Goal: Ask a question

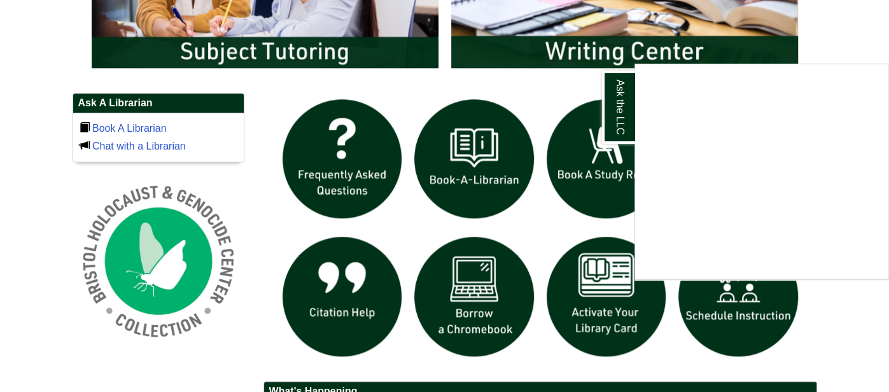
scroll to position [810, 0]
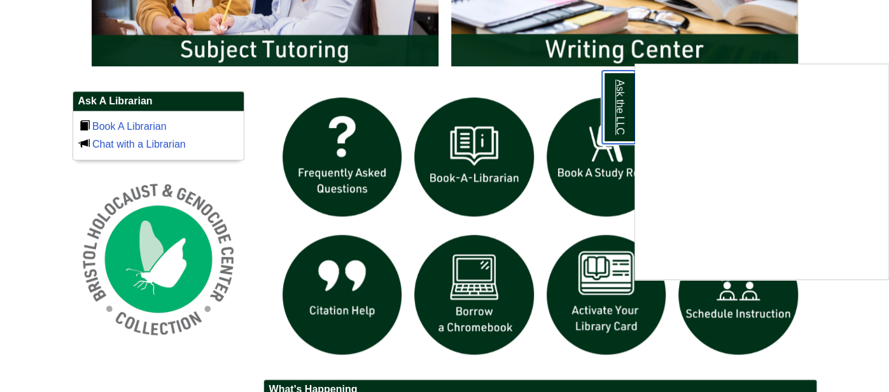
click at [620, 137] on link "Ask the LLC" at bounding box center [618, 107] width 33 height 73
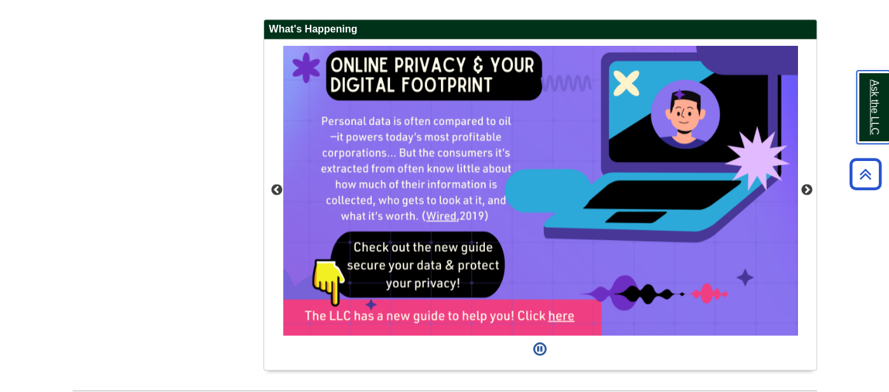
scroll to position [1171, 0]
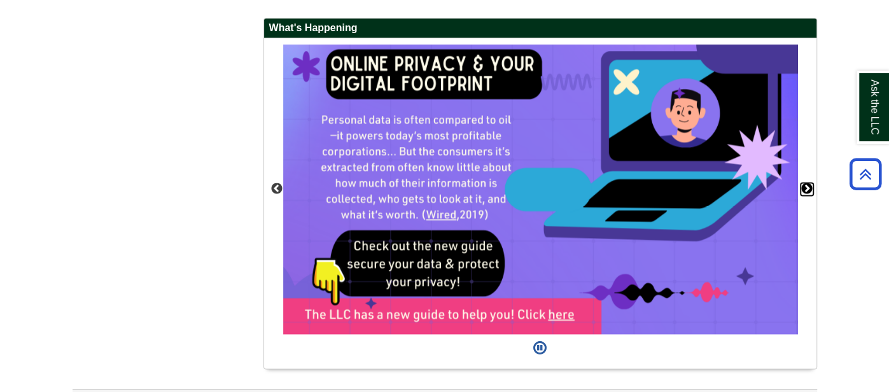
click at [806, 186] on button "Next" at bounding box center [807, 189] width 13 height 13
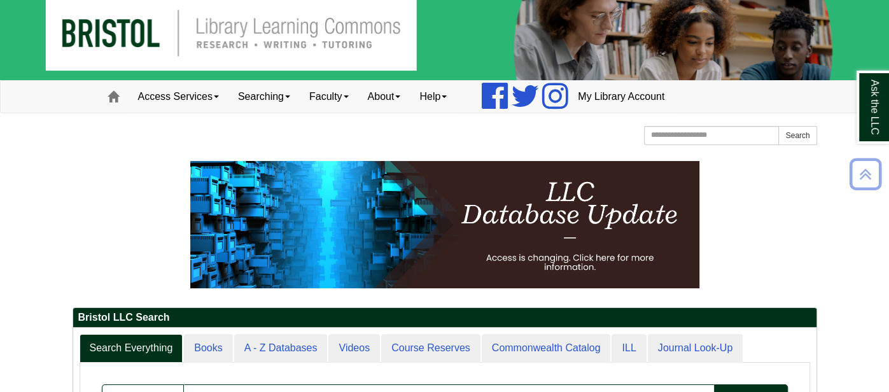
scroll to position [0, 0]
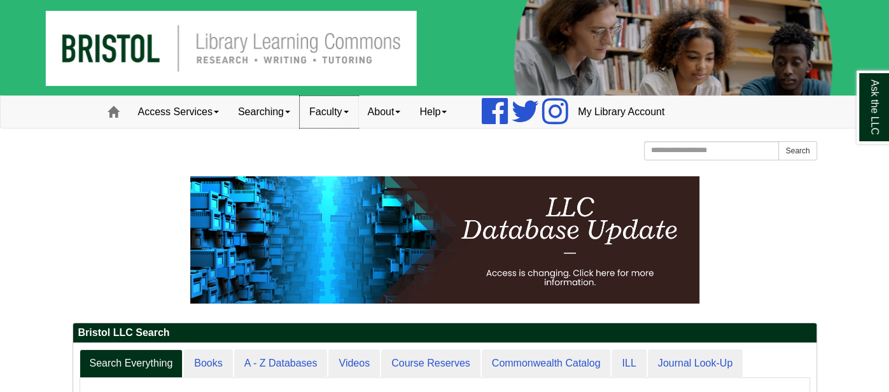
click at [349, 111] on span at bounding box center [346, 112] width 5 height 3
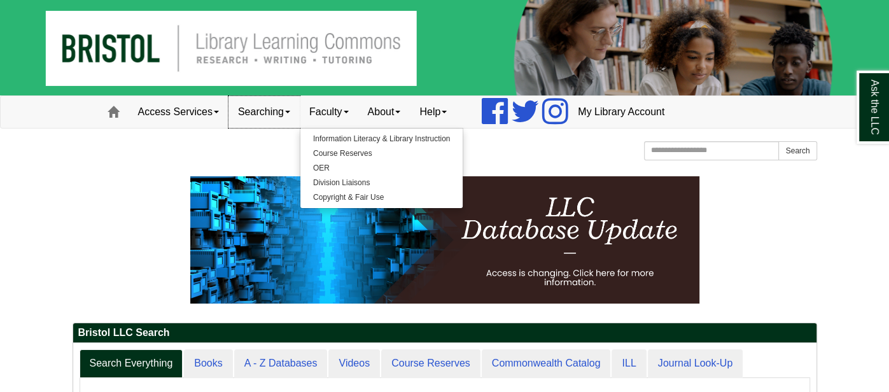
click at [290, 111] on span at bounding box center [287, 112] width 5 height 3
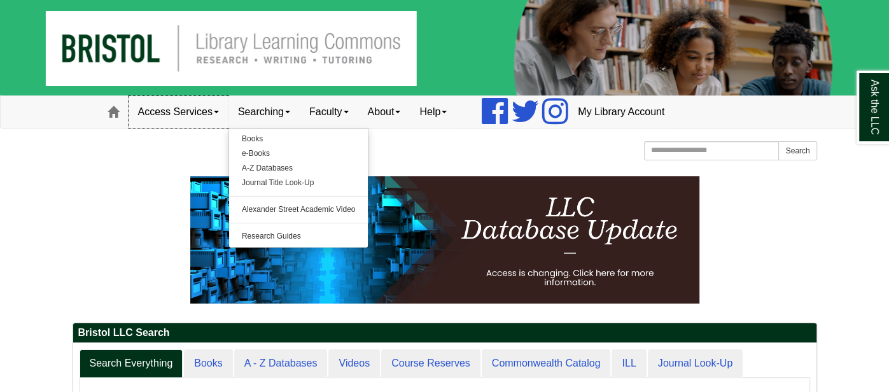
click at [223, 112] on link "Access Services" at bounding box center [179, 112] width 100 height 32
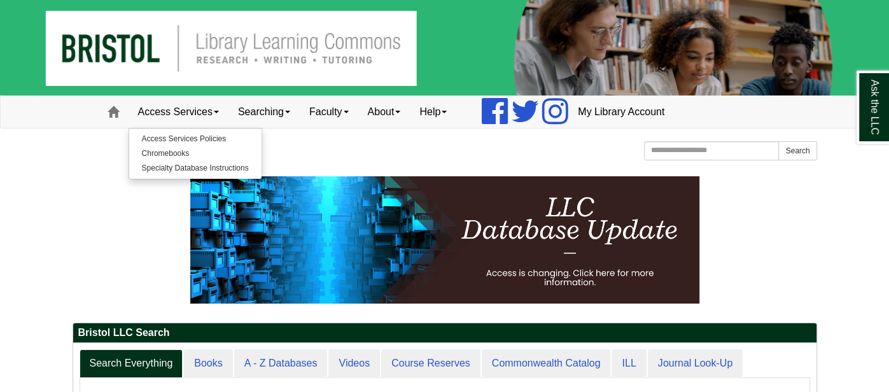
click at [469, 120] on ul "Facebook Twitter Instagram" at bounding box center [512, 112] width 112 height 32
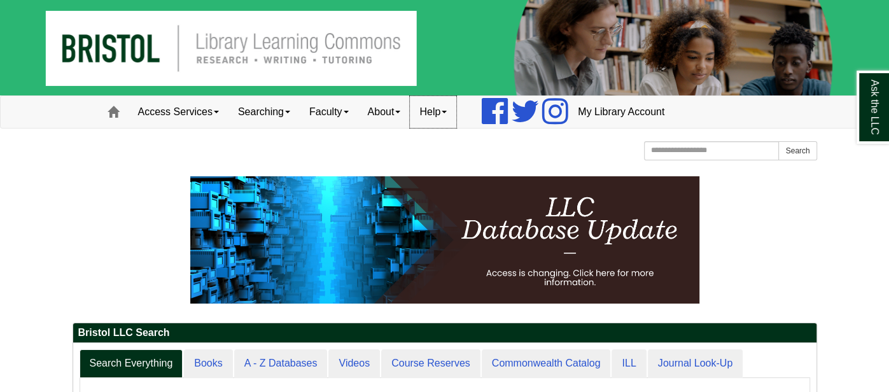
click at [456, 118] on link "Help" at bounding box center [433, 112] width 46 height 32
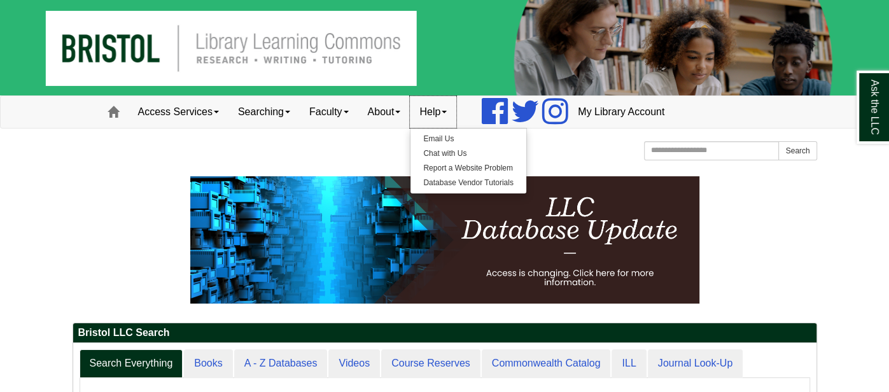
click at [456, 118] on link "Help" at bounding box center [433, 112] width 46 height 32
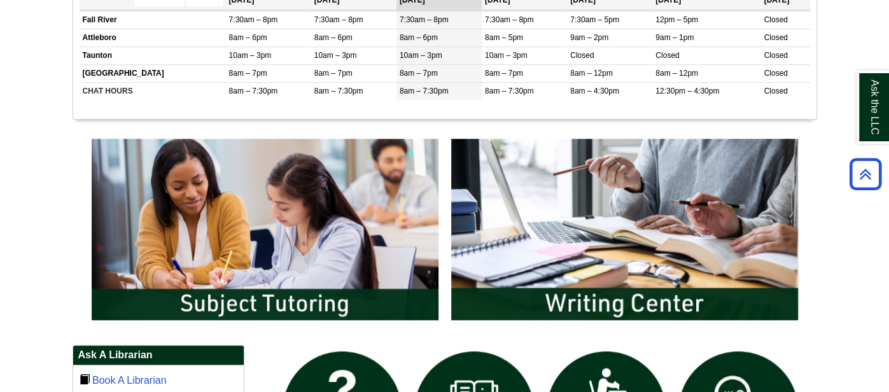
scroll to position [542, 0]
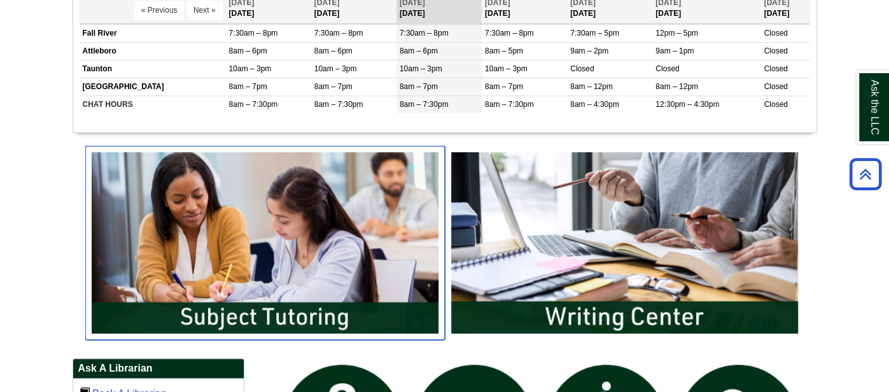
click at [319, 237] on img "slideshow" at bounding box center [265, 243] width 360 height 194
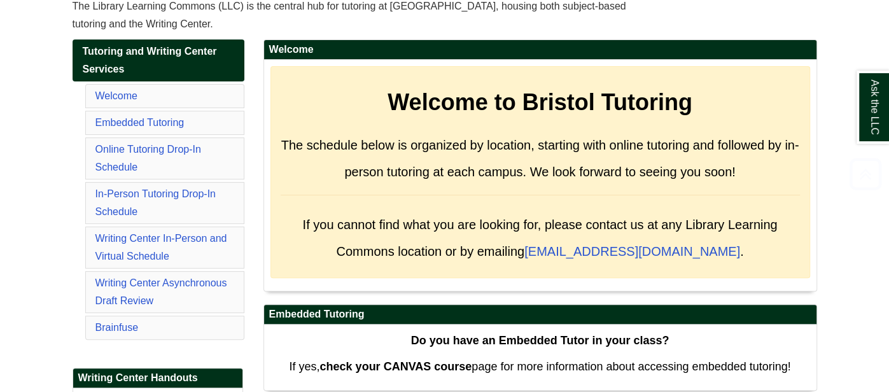
scroll to position [195, 0]
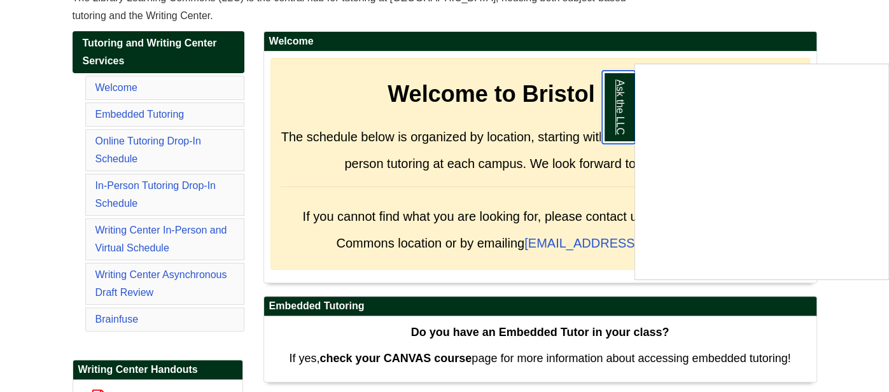
click at [615, 135] on link "Ask the LLC" at bounding box center [618, 107] width 33 height 73
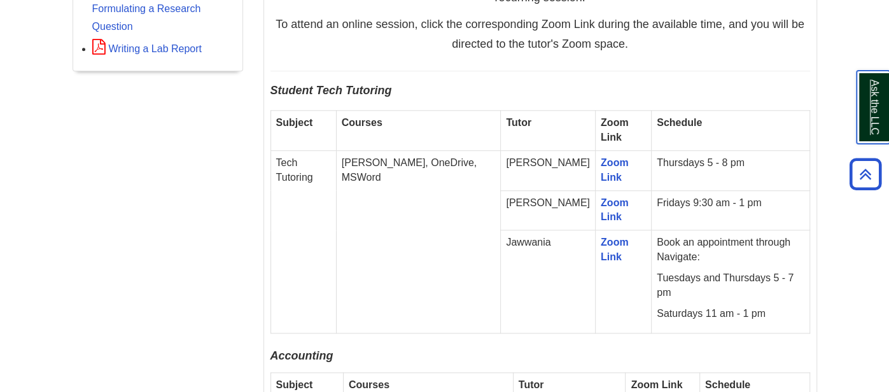
scroll to position [770, 0]
